Goal: Transaction & Acquisition: Purchase product/service

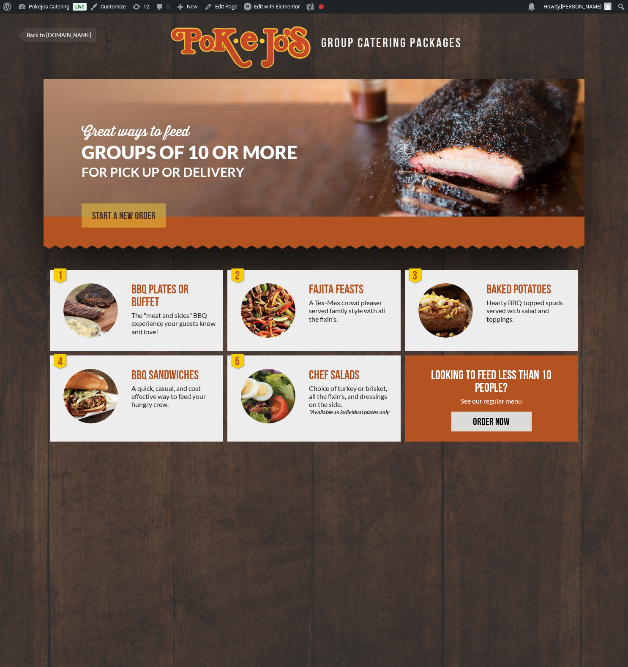
click at [123, 217] on span "START A NEW ORDER" at bounding box center [123, 216] width 63 height 10
click at [131, 217] on span "START A NEW ORDER" at bounding box center [123, 216] width 63 height 10
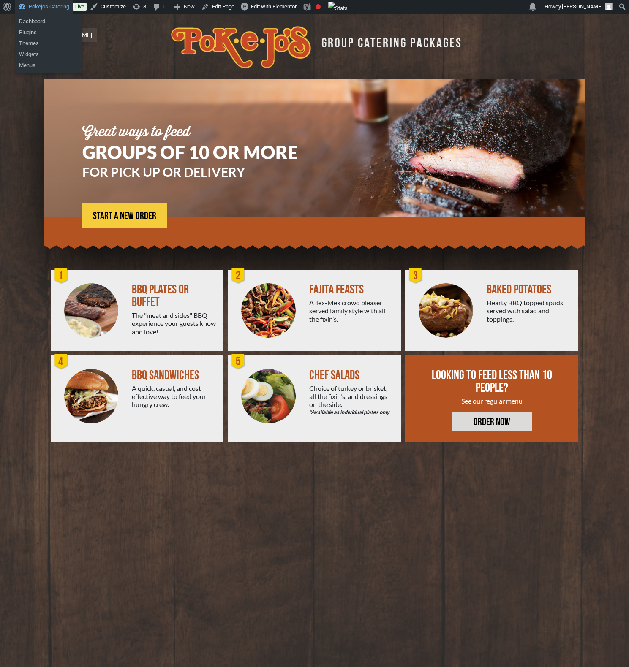
click at [52, 4] on link "Pokejos Catering" at bounding box center [44, 7] width 58 height 14
